Goal: Find specific page/section: Find specific page/section

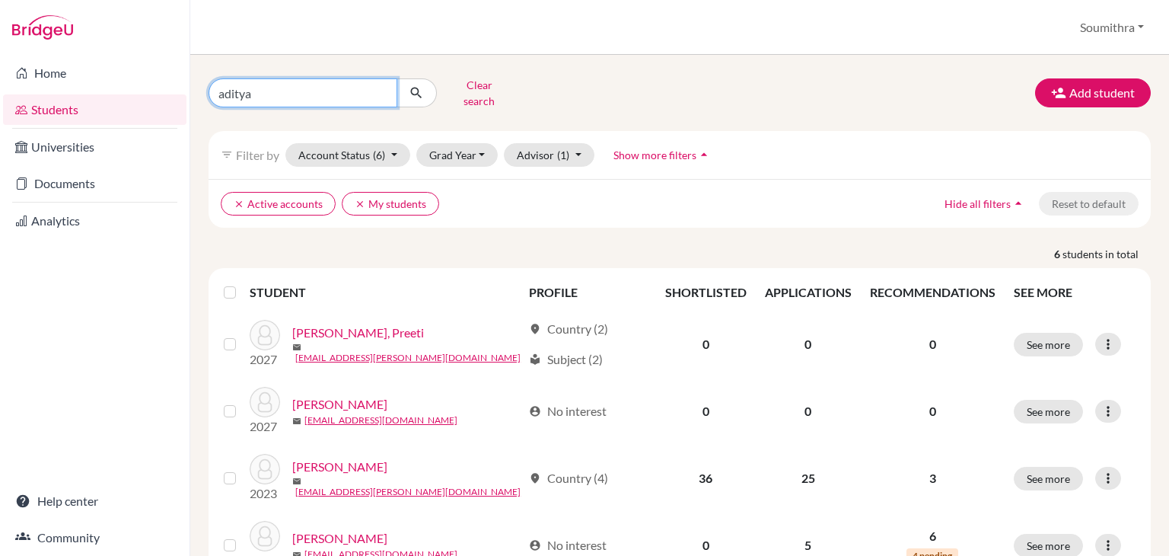
drag, startPoint x: 0, startPoint y: 0, endPoint x: 212, endPoint y: 89, distance: 229.6
click at [212, 89] on input "aditya" at bounding box center [303, 92] width 189 height 29
type input "yashraj"
click at [412, 90] on icon "submit" at bounding box center [416, 92] width 15 height 15
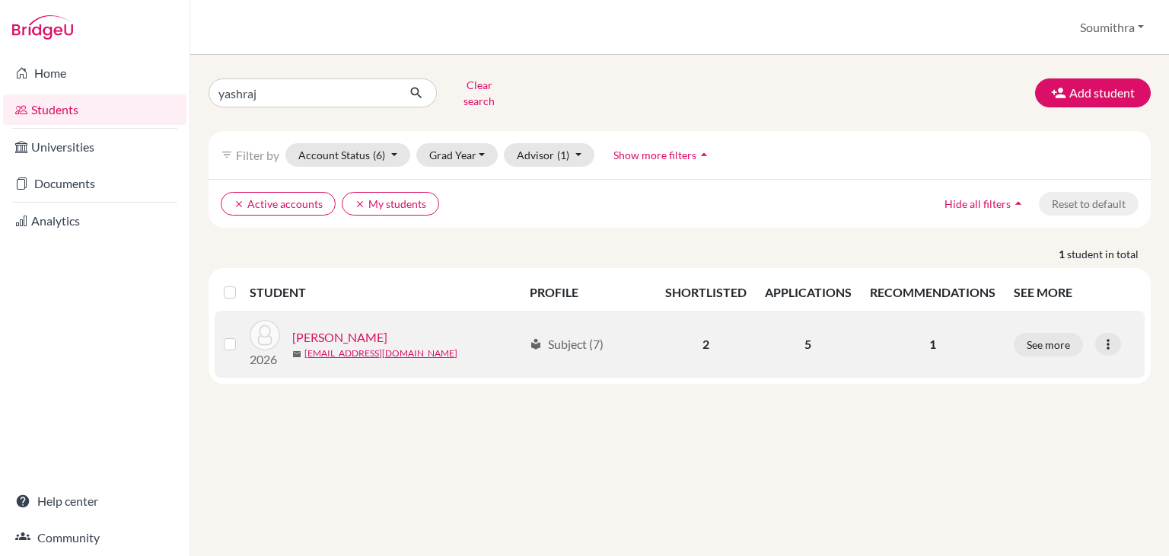
click at [357, 328] on link "[PERSON_NAME]" at bounding box center [339, 337] width 95 height 18
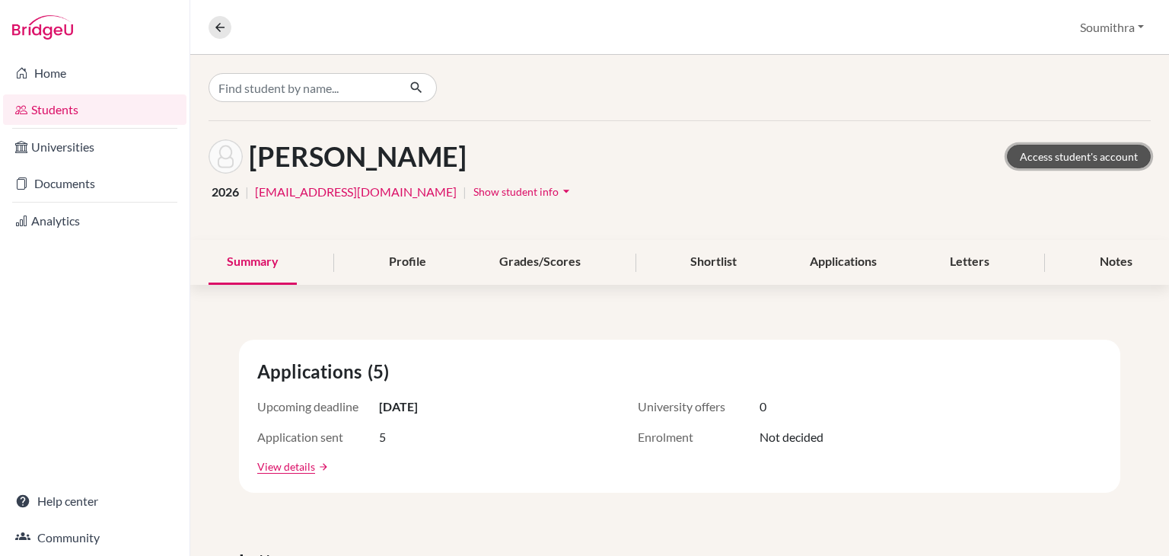
click at [1118, 155] on link "Access student's account" at bounding box center [1079, 157] width 144 height 24
